Goal: Information Seeking & Learning: Learn about a topic

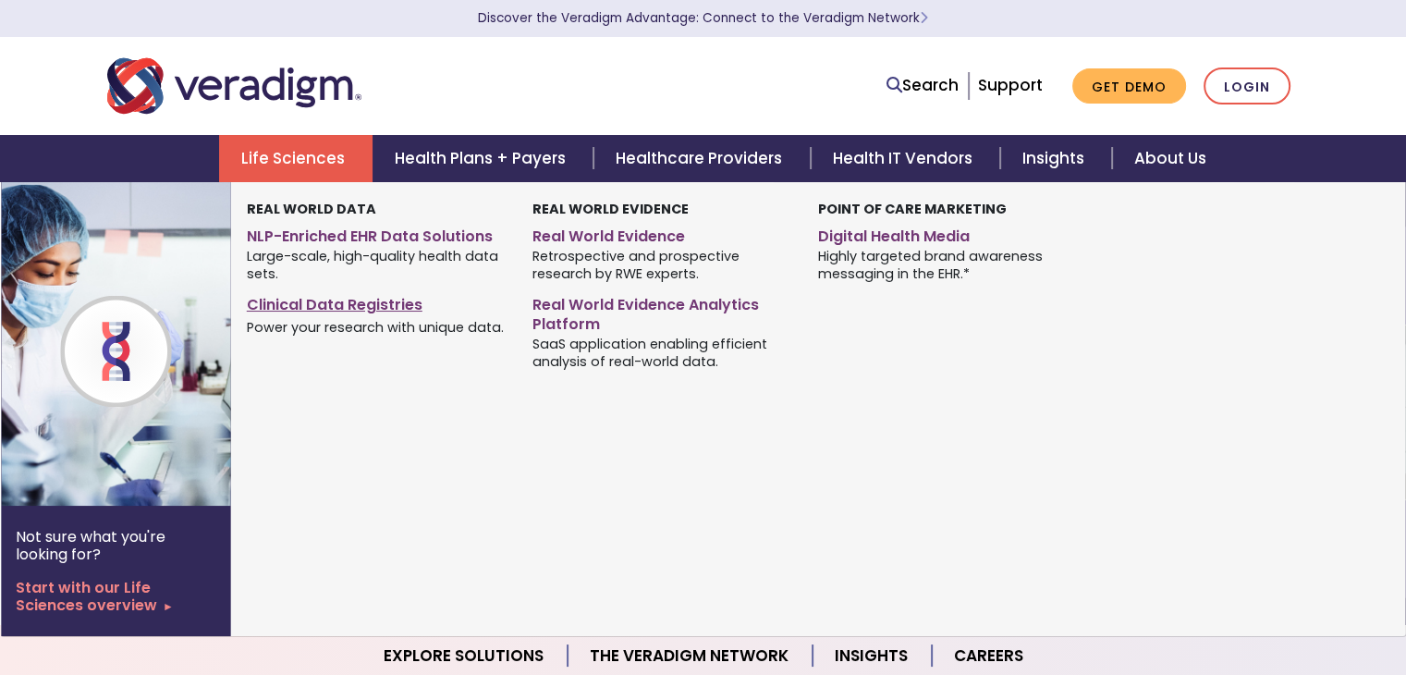
drag, startPoint x: 0, startPoint y: 0, endPoint x: 314, endPoint y: 299, distance: 433.5
click at [314, 299] on link "Clinical Data Registries" at bounding box center [376, 301] width 258 height 27
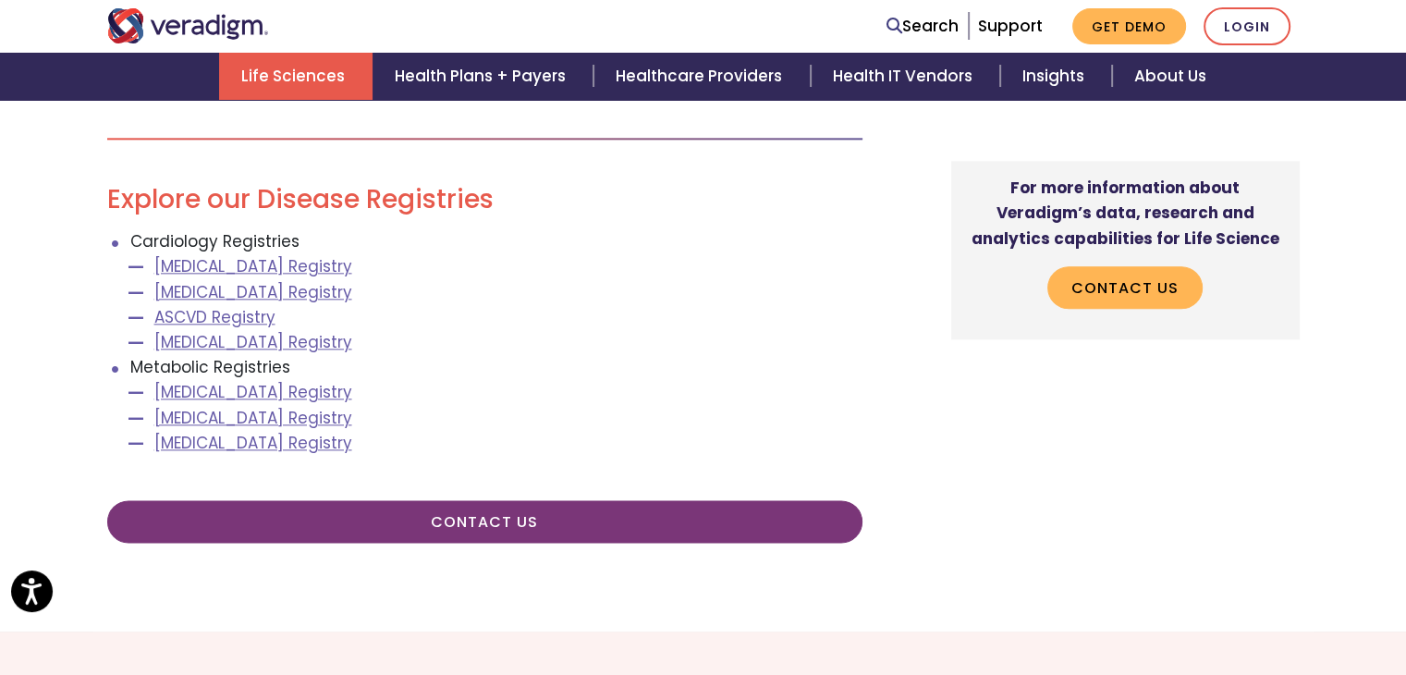
scroll to position [2158, 0]
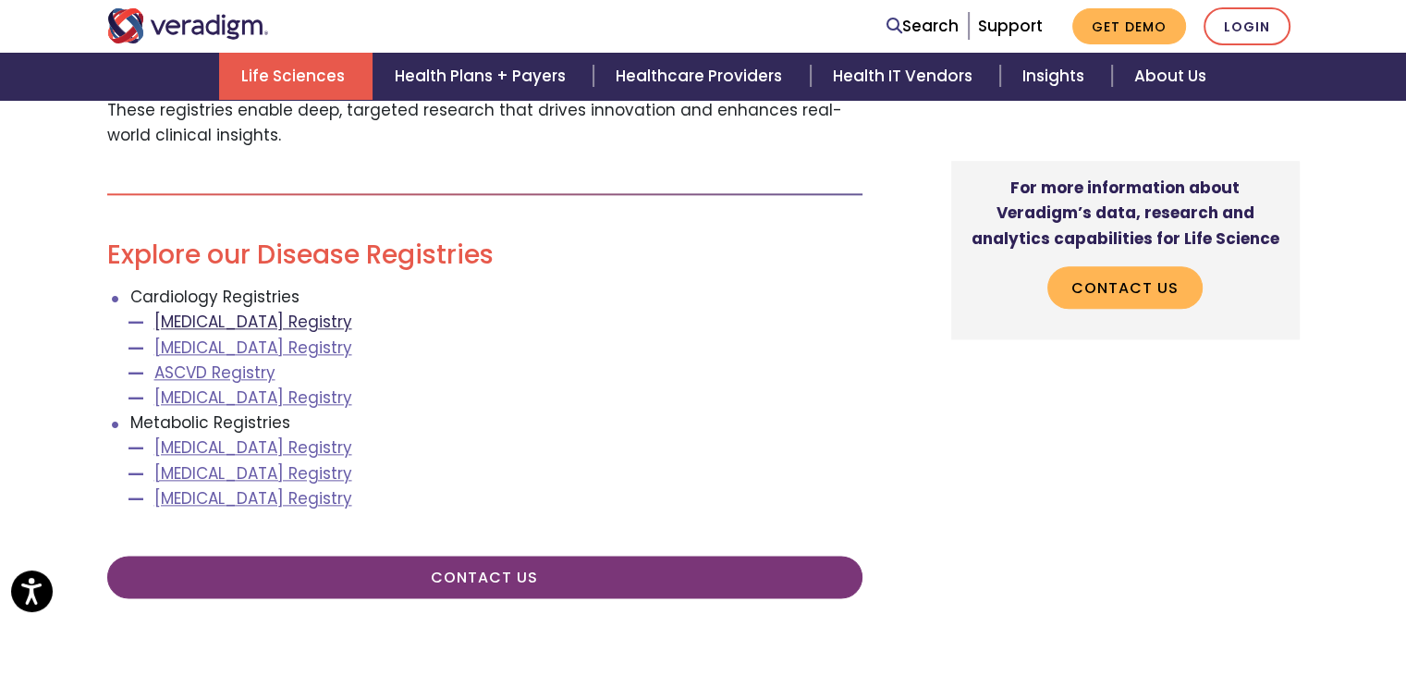
click at [236, 311] on link "[MEDICAL_DATA] Registry" at bounding box center [253, 322] width 198 height 22
